Goal: Browse casually

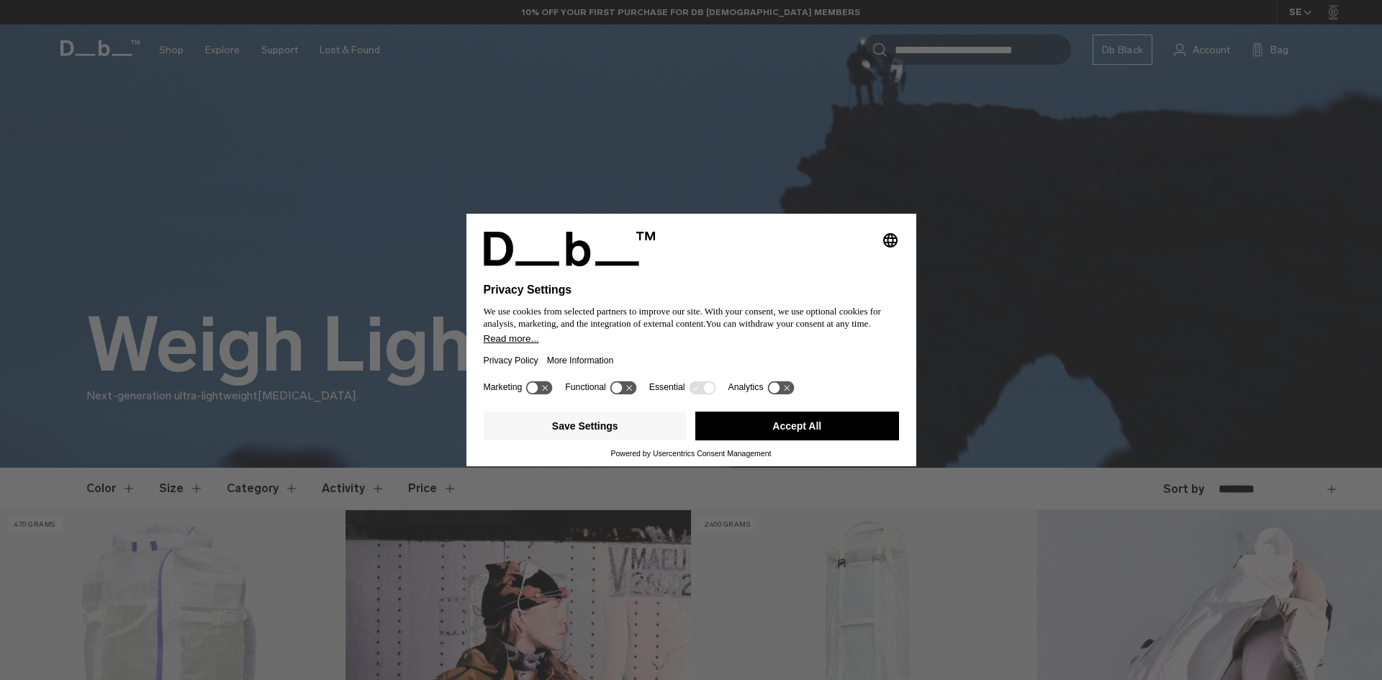
click at [849, 430] on button "Accept All" at bounding box center [797, 426] width 204 height 29
